Goal: Navigation & Orientation: Find specific page/section

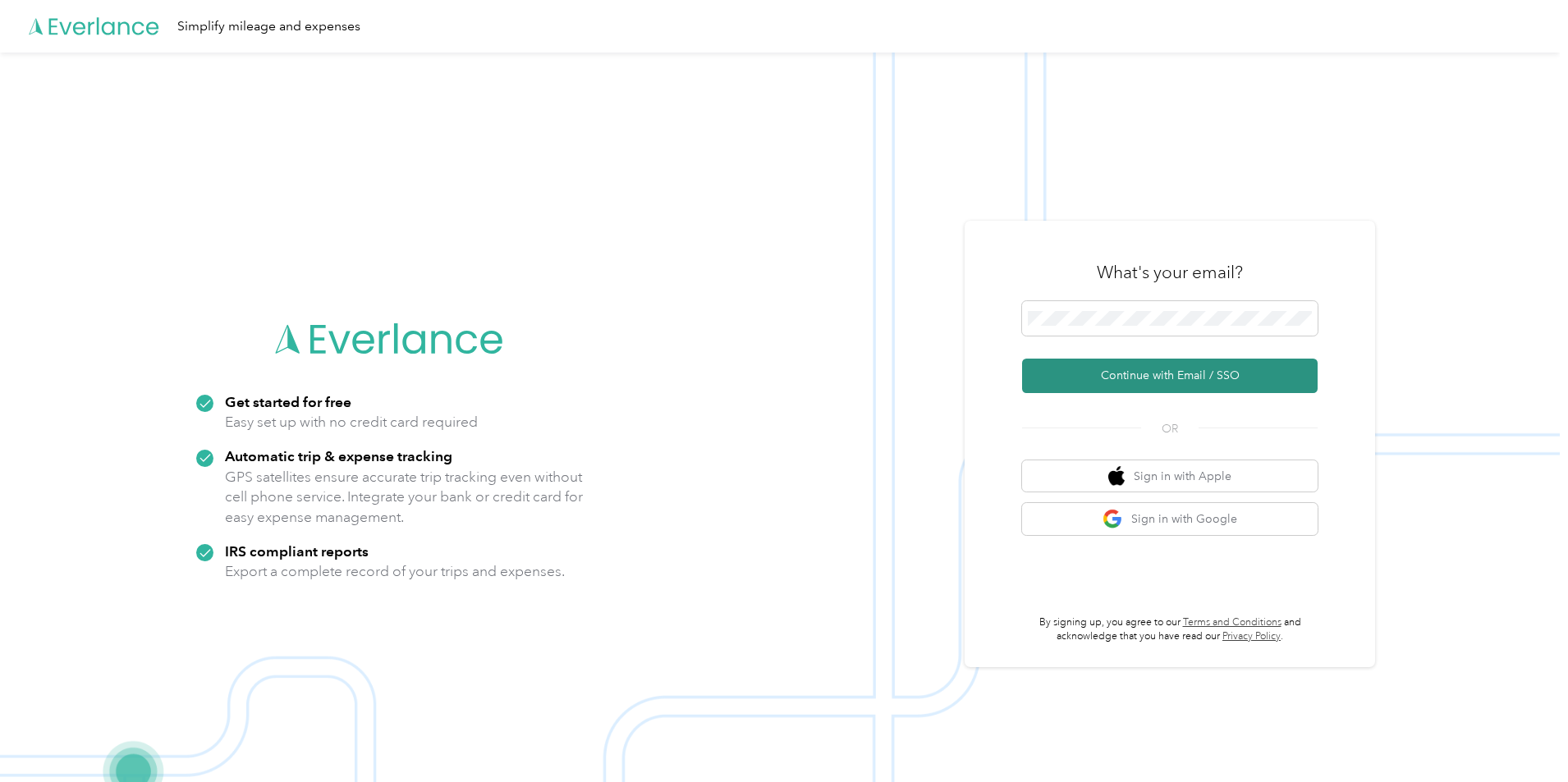
click at [1151, 377] on button "Continue with Email / SSO" at bounding box center [1170, 376] width 296 height 35
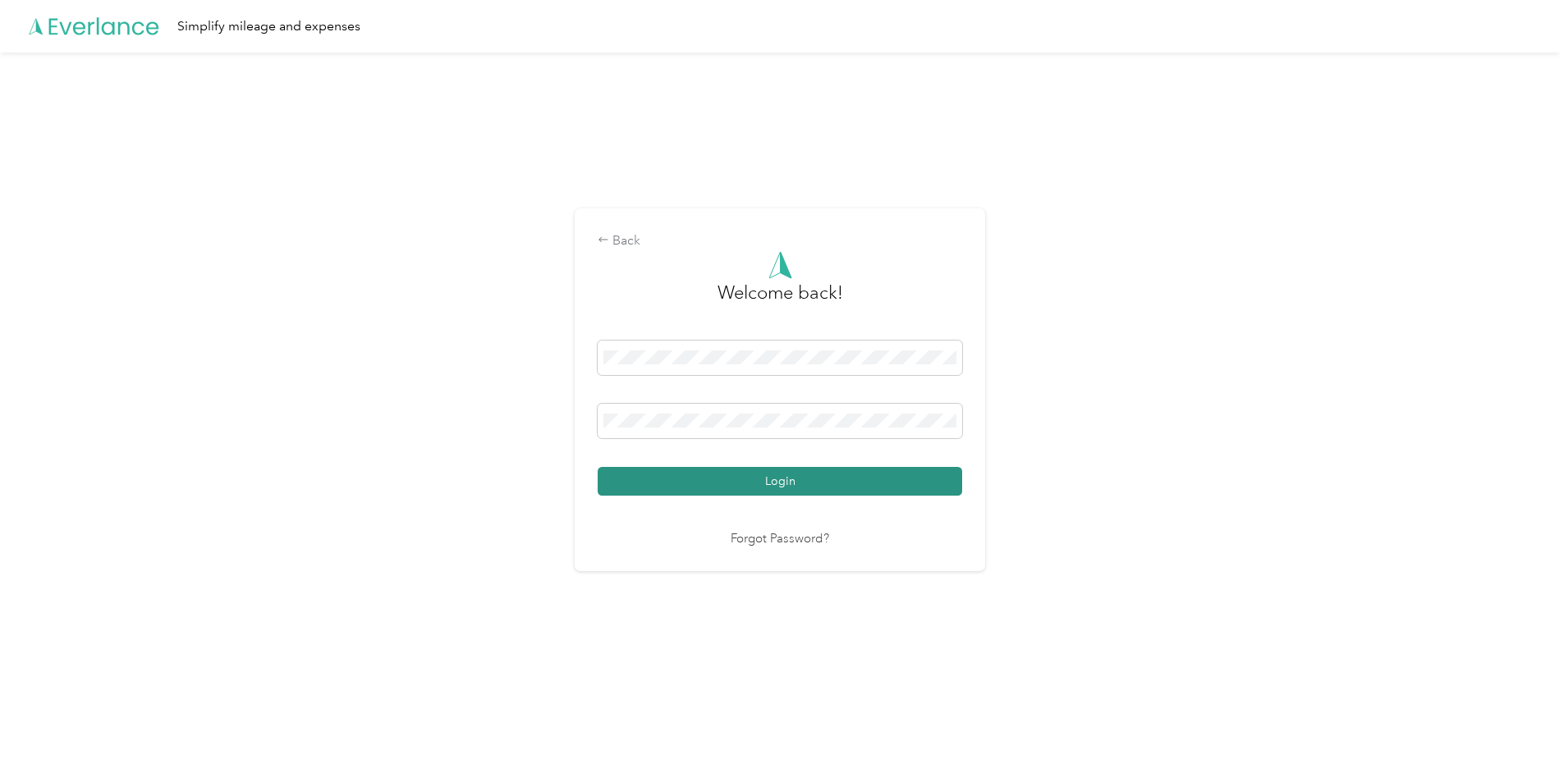
click at [870, 480] on button "Login" at bounding box center [780, 482] width 365 height 29
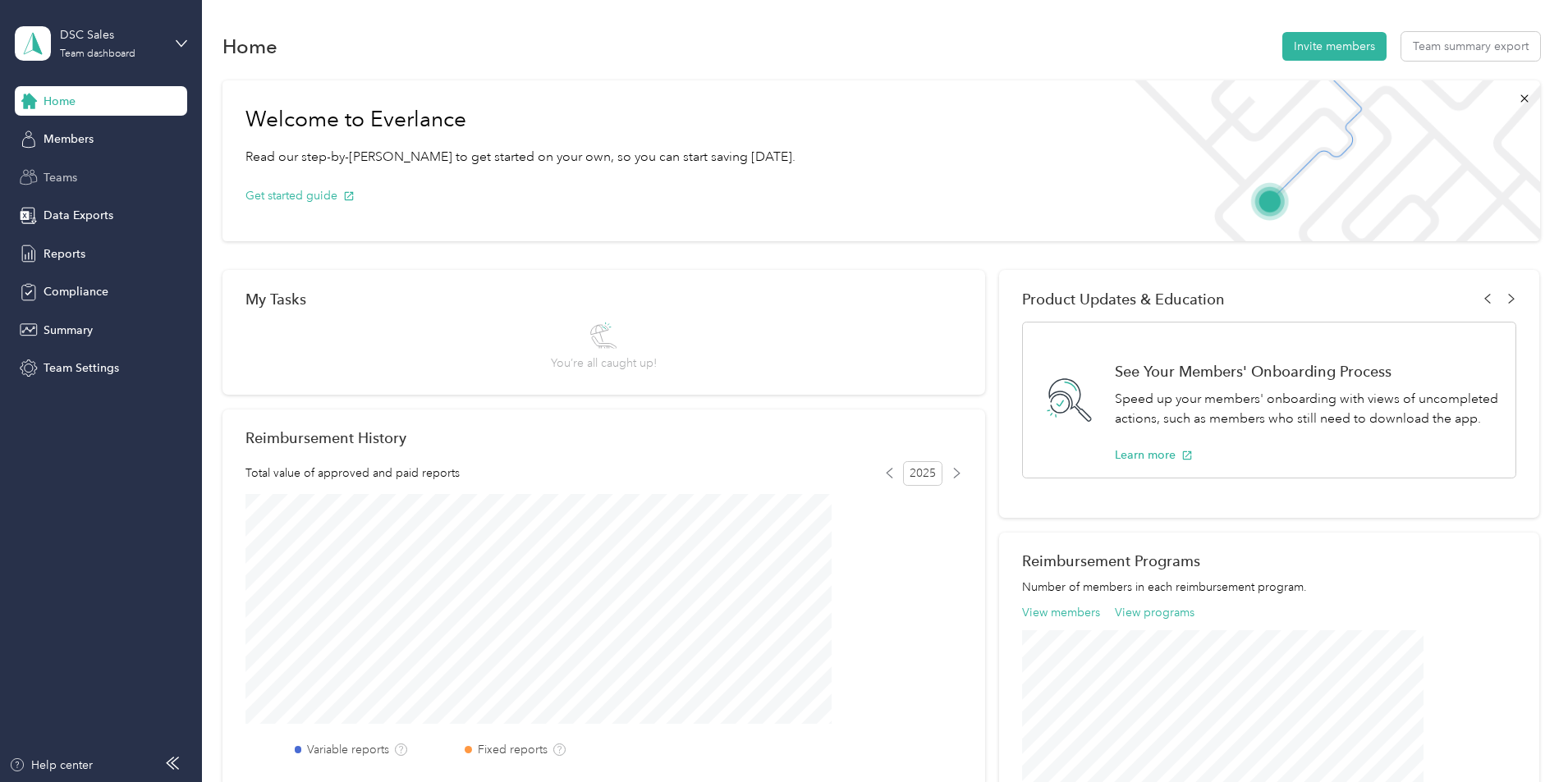
click at [80, 180] on div "Teams" at bounding box center [101, 177] width 173 height 30
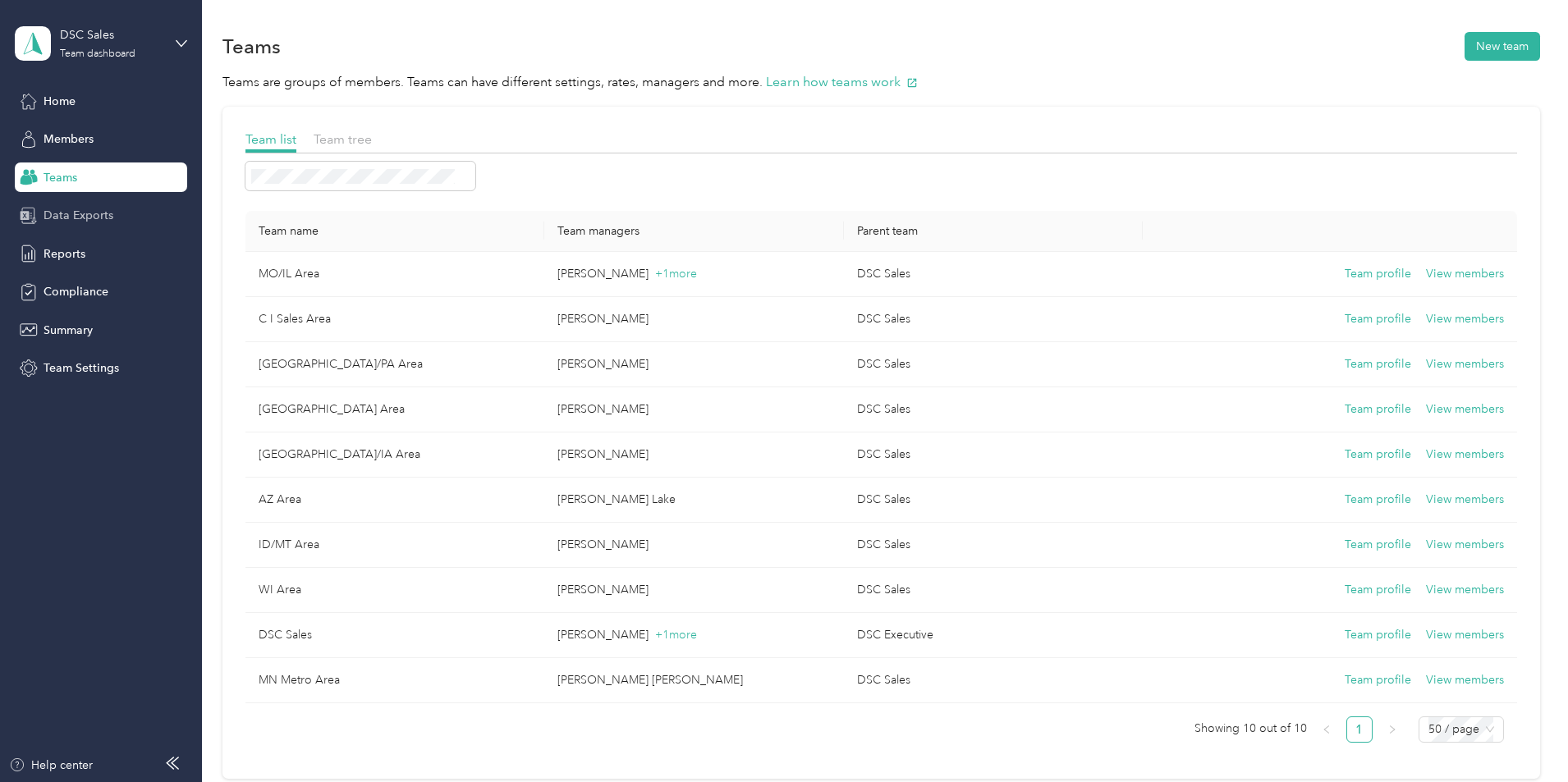
click at [78, 207] on span "Data Exports" at bounding box center [78, 216] width 70 height 17
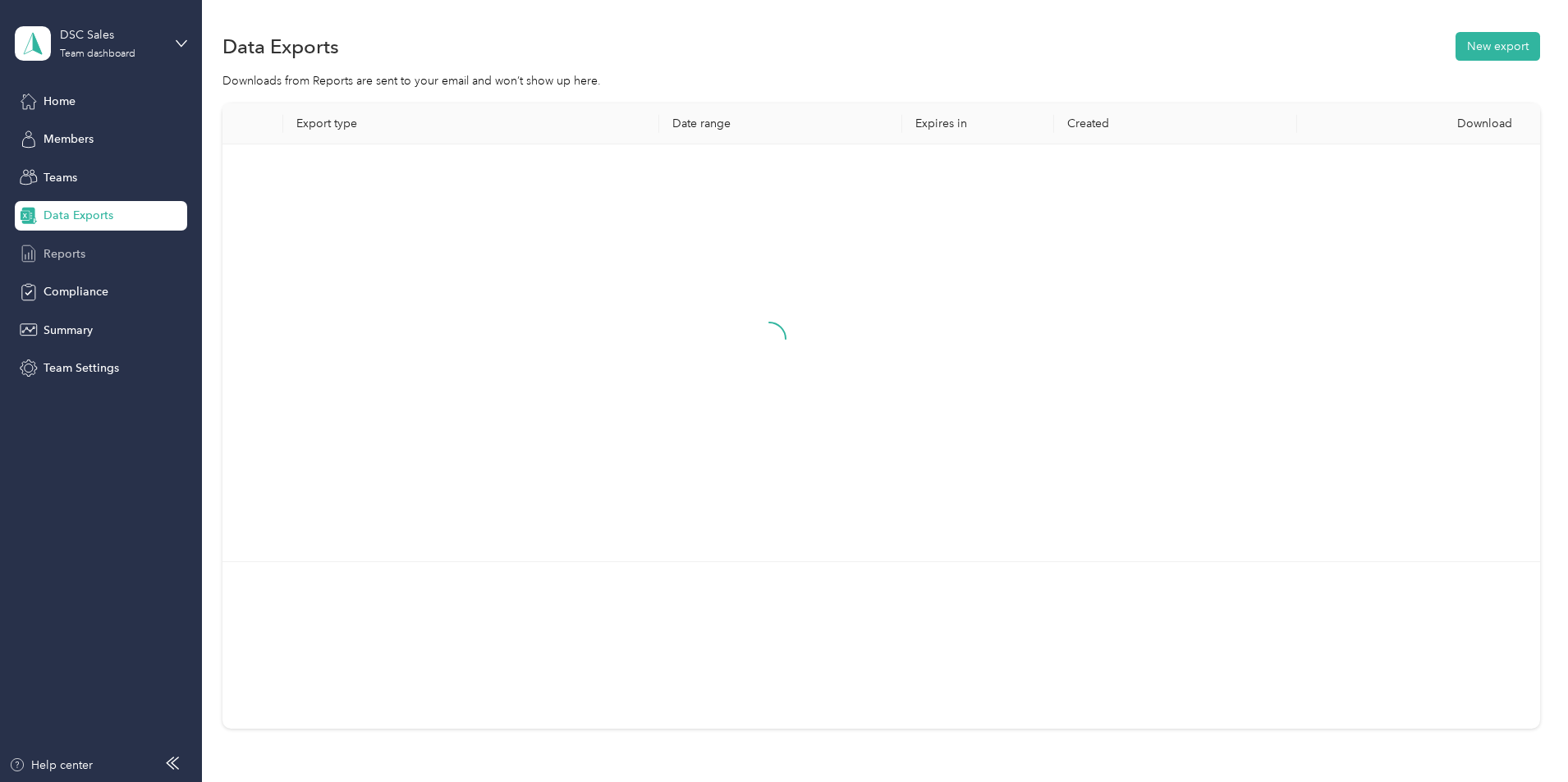
click at [71, 247] on span "Reports" at bounding box center [64, 254] width 42 height 17
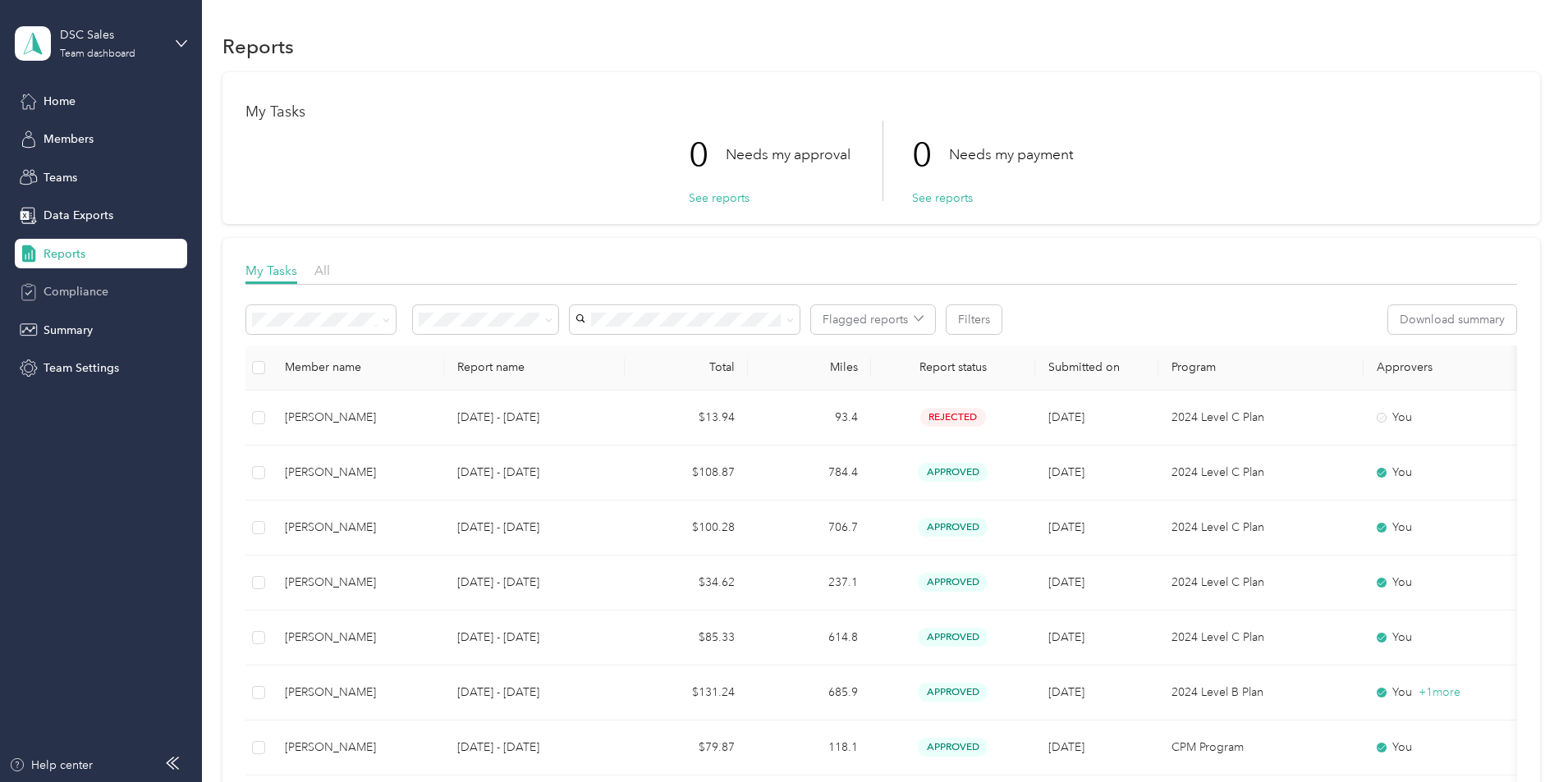
click at [89, 299] on span "Compliance" at bounding box center [76, 292] width 65 height 17
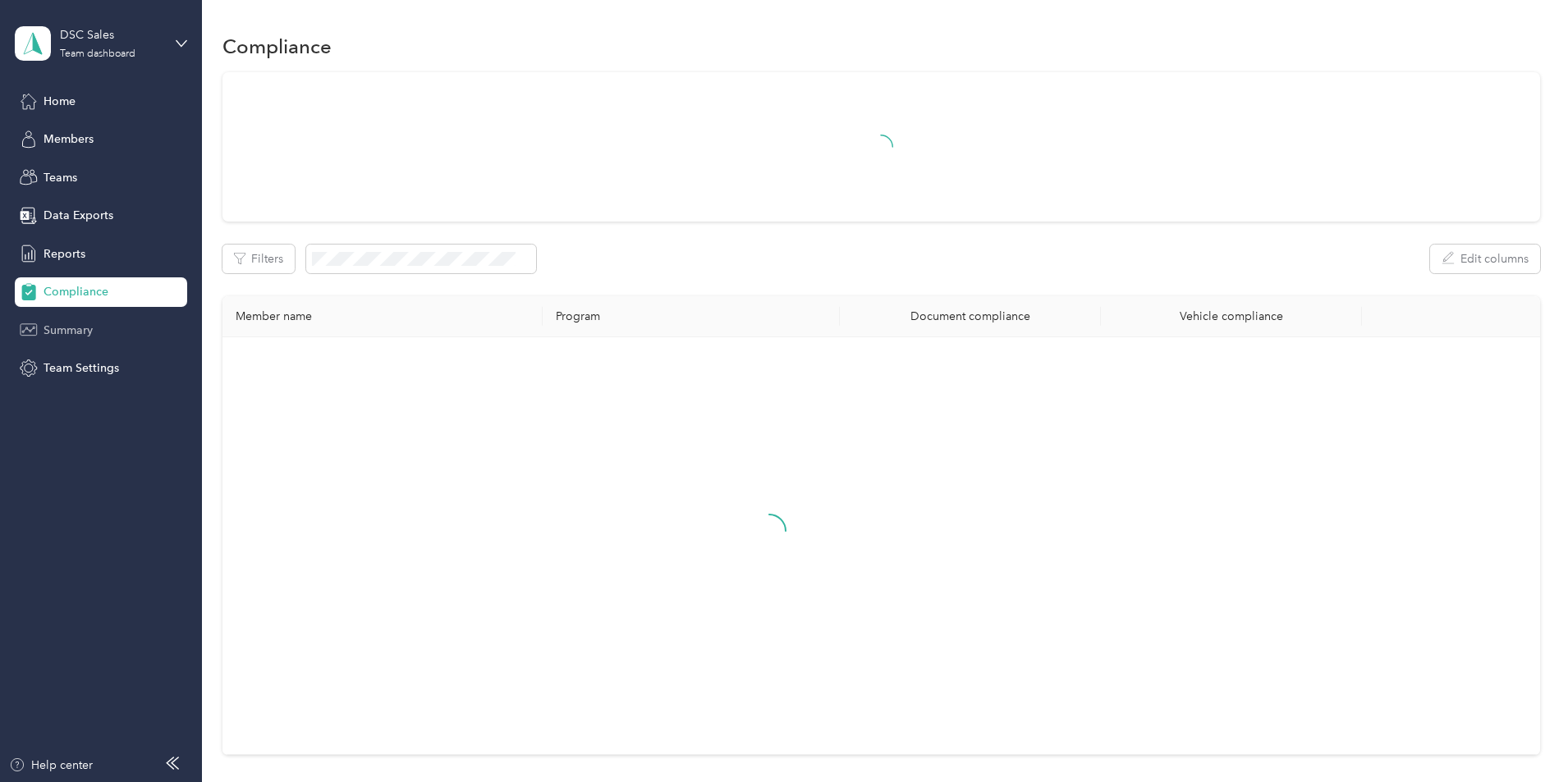
click at [83, 320] on div "Summary" at bounding box center [101, 330] width 173 height 30
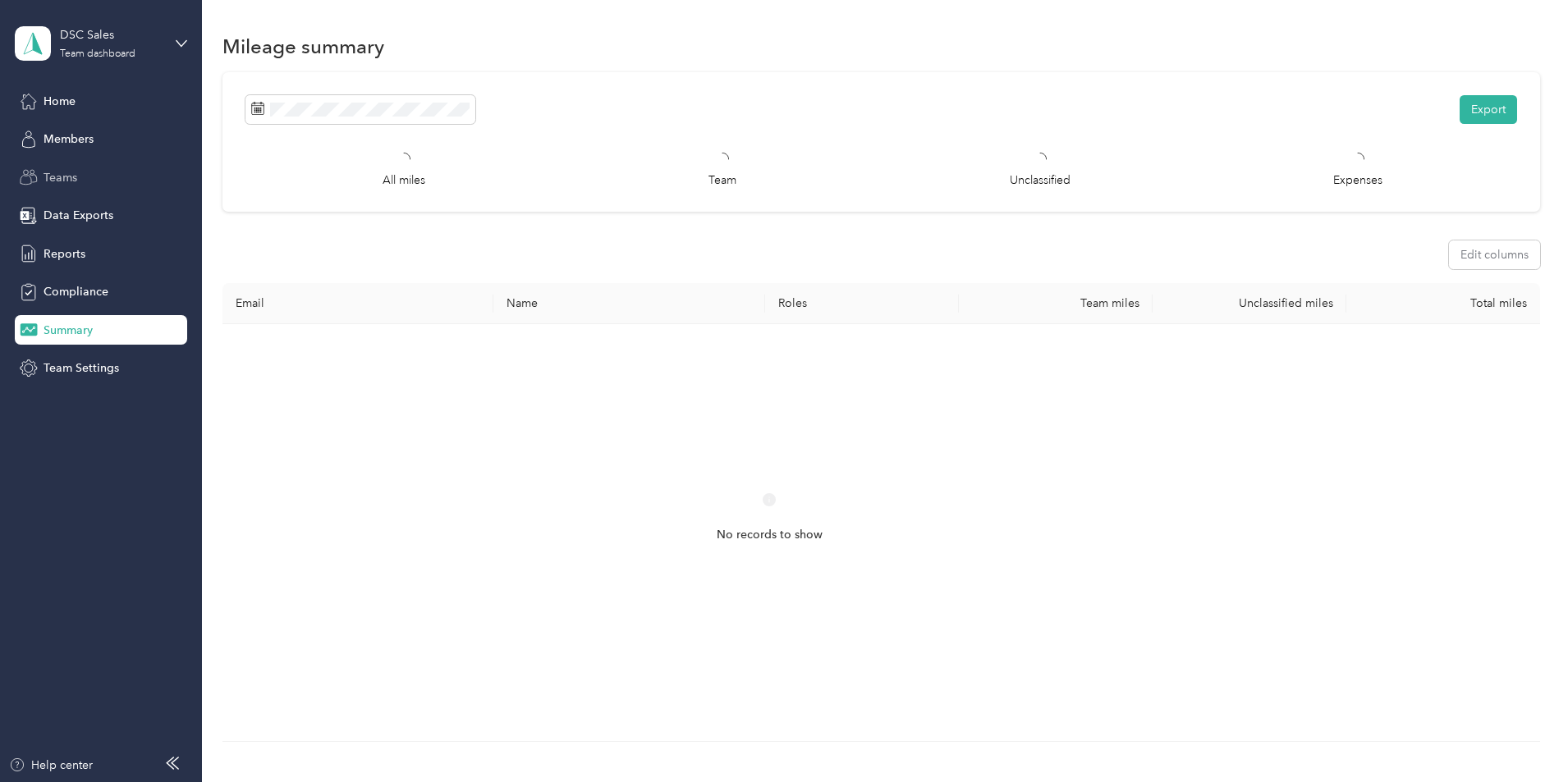
click at [116, 181] on div "Teams" at bounding box center [101, 177] width 173 height 30
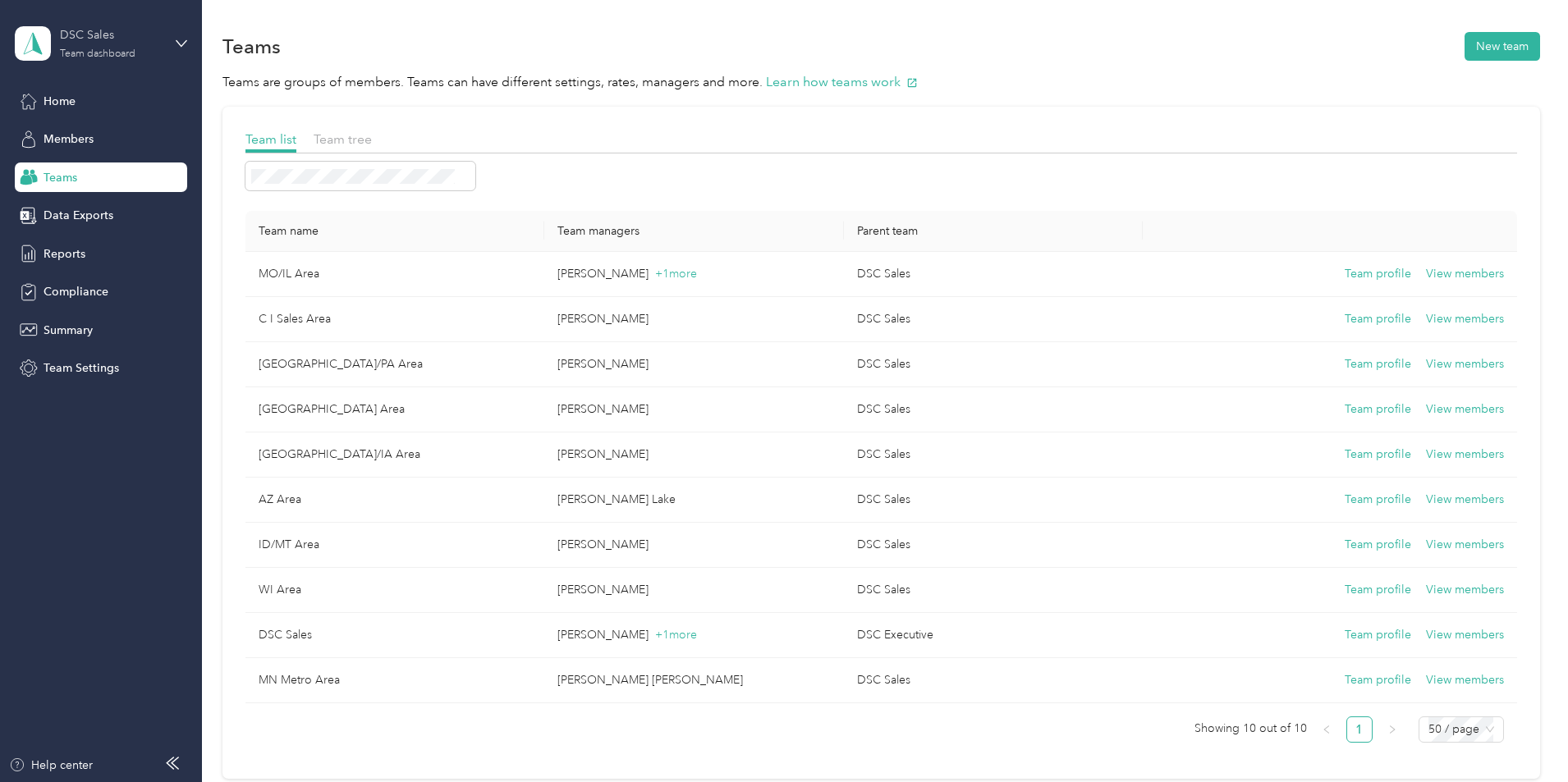
click at [116, 49] on div "Team dashboard" at bounding box center [97, 54] width 76 height 10
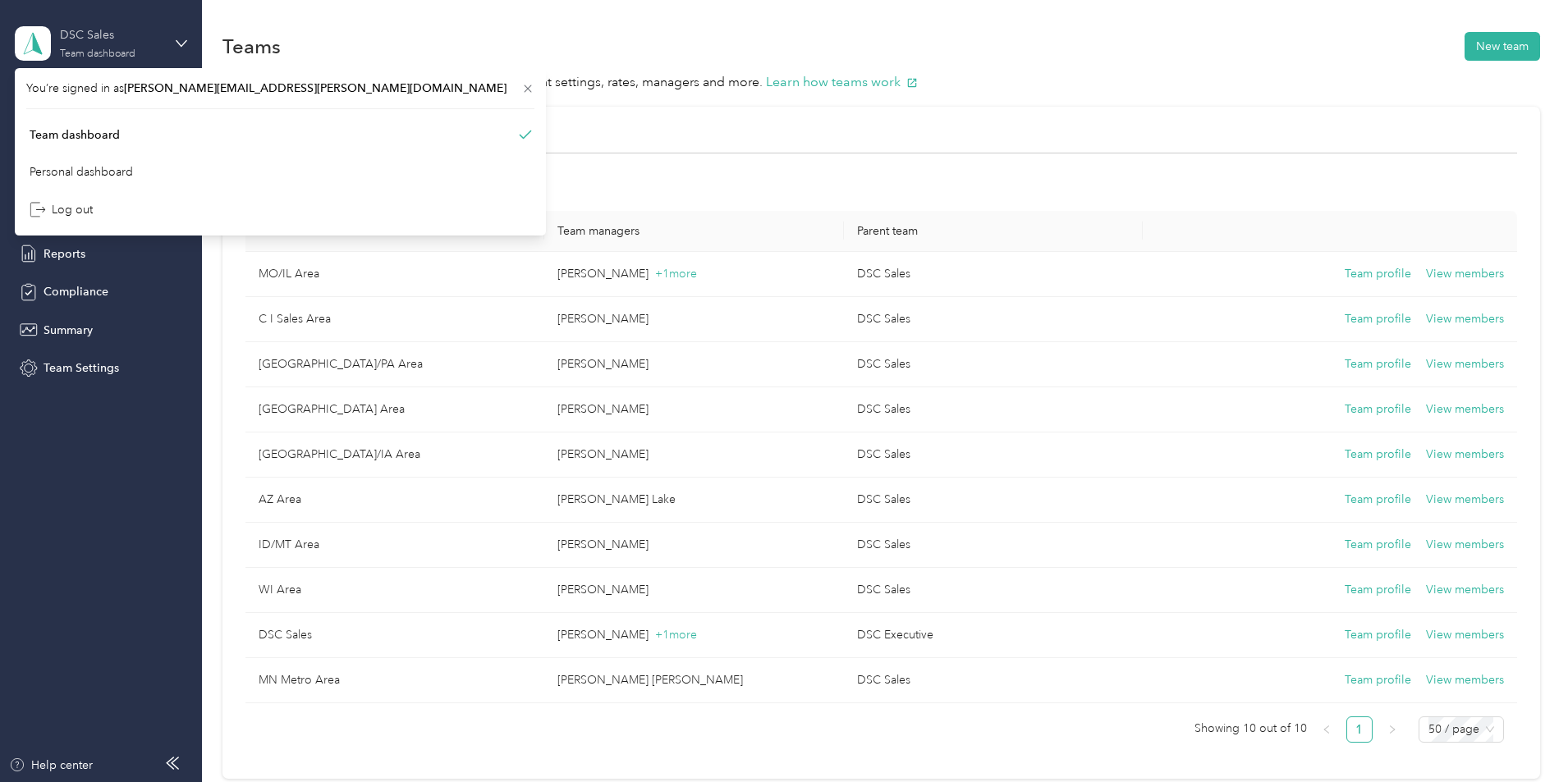
click at [116, 49] on div "Team dashboard" at bounding box center [97, 54] width 76 height 10
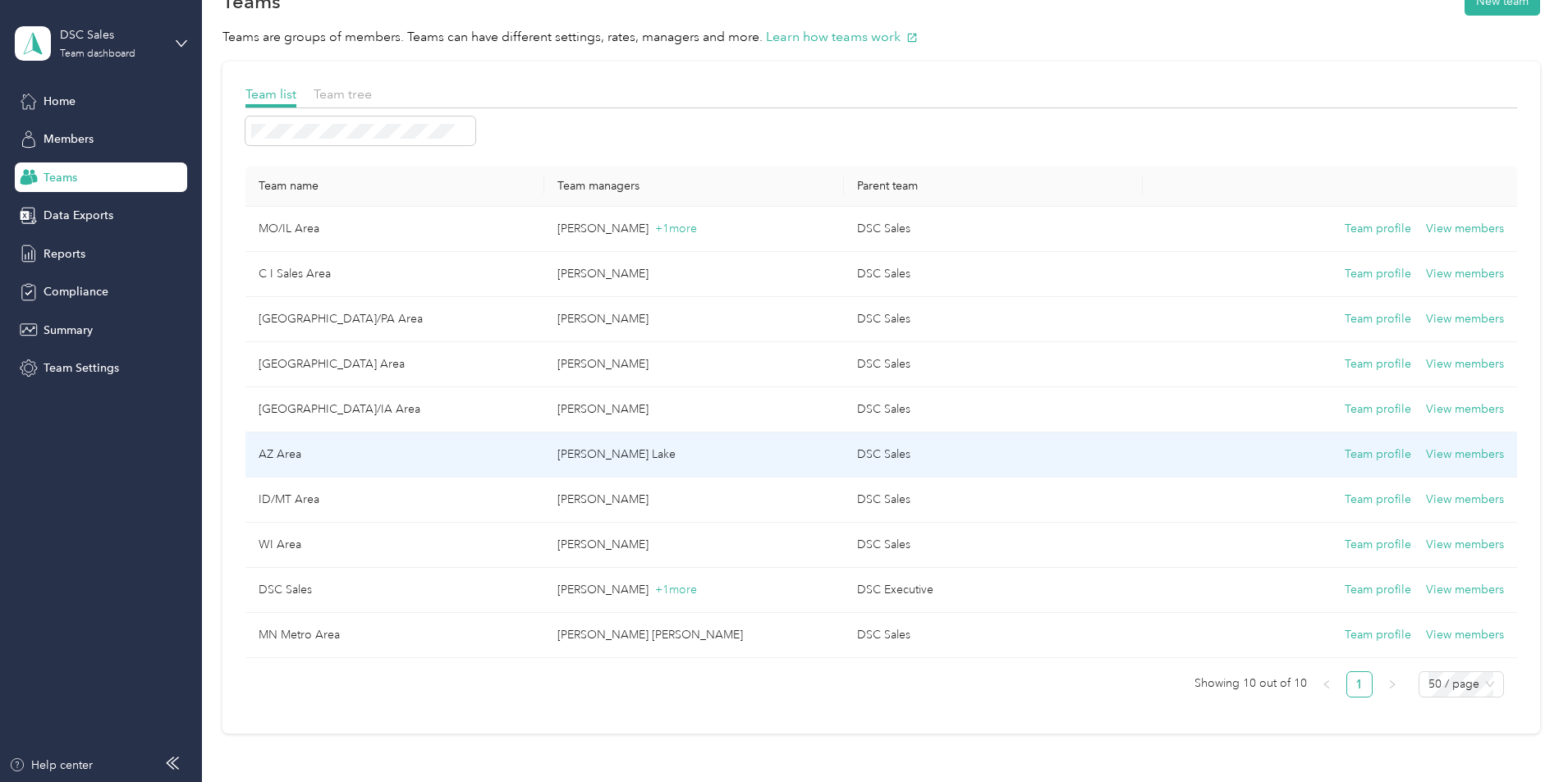
scroll to position [83, 0]
